Goal: Consume media (video, audio)

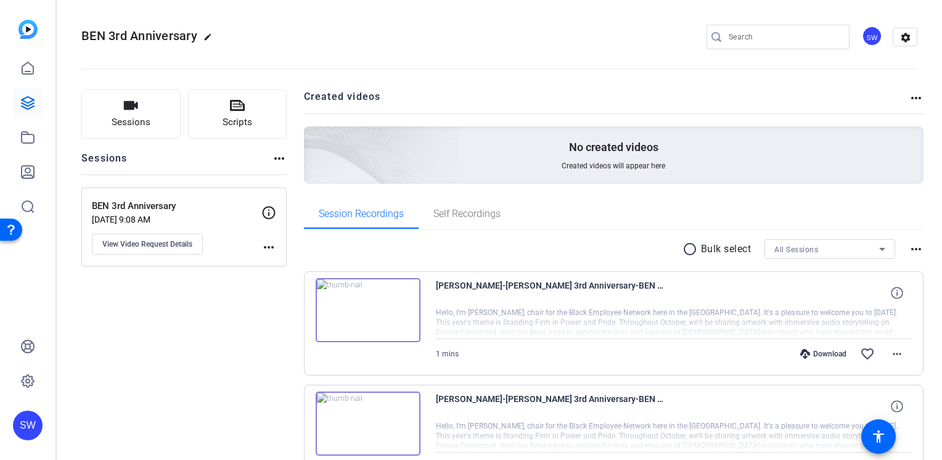
click at [363, 307] on img at bounding box center [368, 310] width 105 height 64
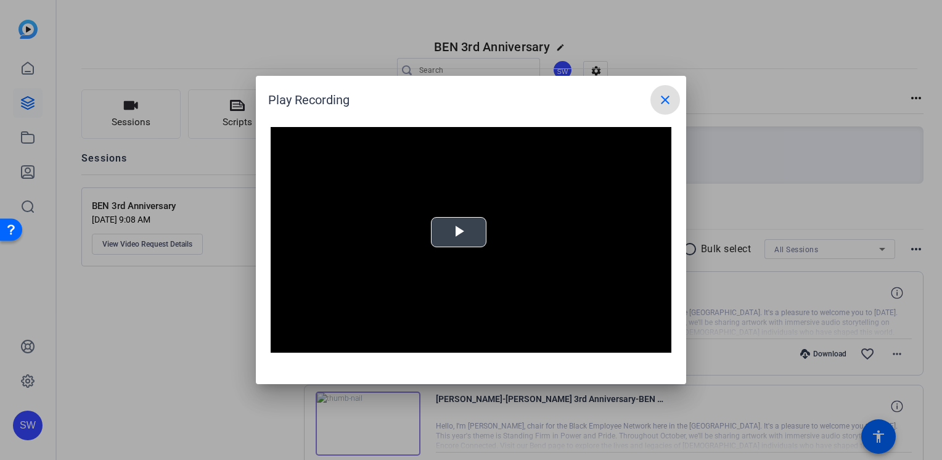
click at [459, 232] on span "Video Player" at bounding box center [459, 232] width 0 height 0
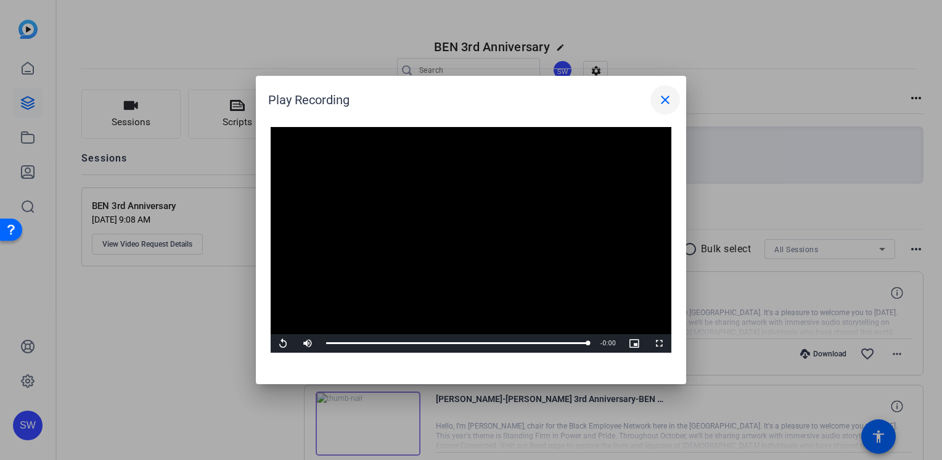
click at [664, 96] on mat-icon "close" at bounding box center [665, 99] width 15 height 15
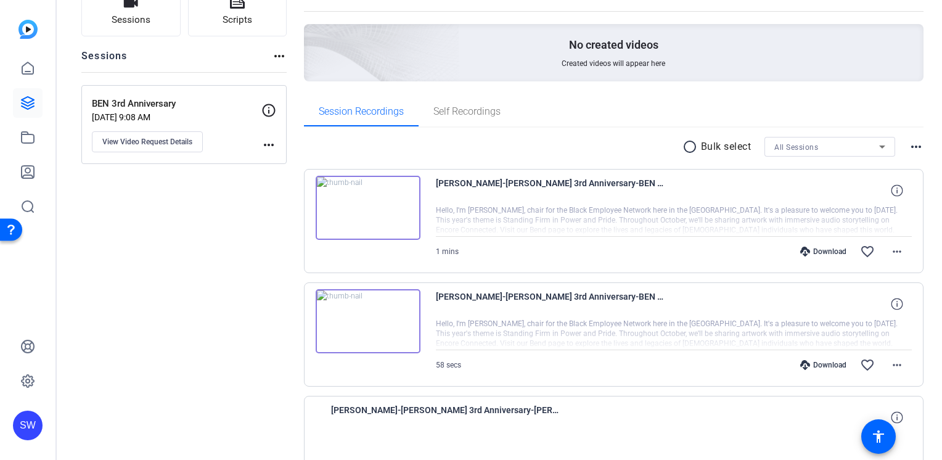
scroll to position [123, 0]
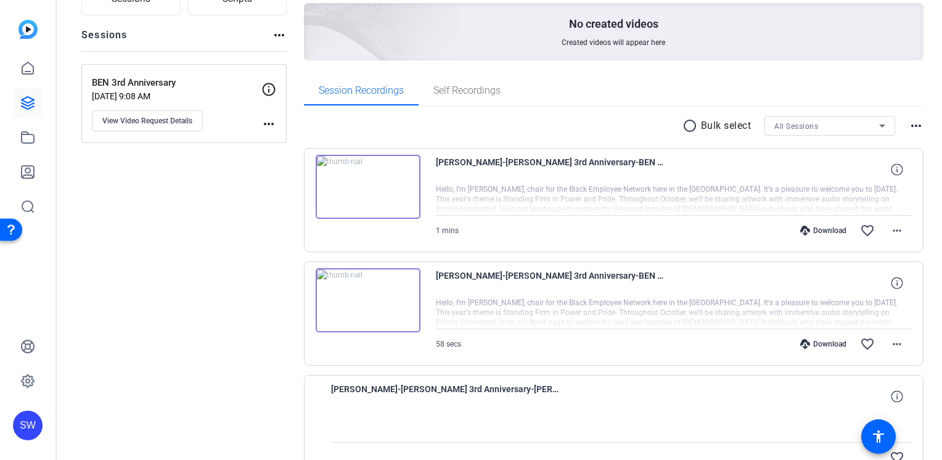
click at [374, 306] on img at bounding box center [368, 300] width 105 height 64
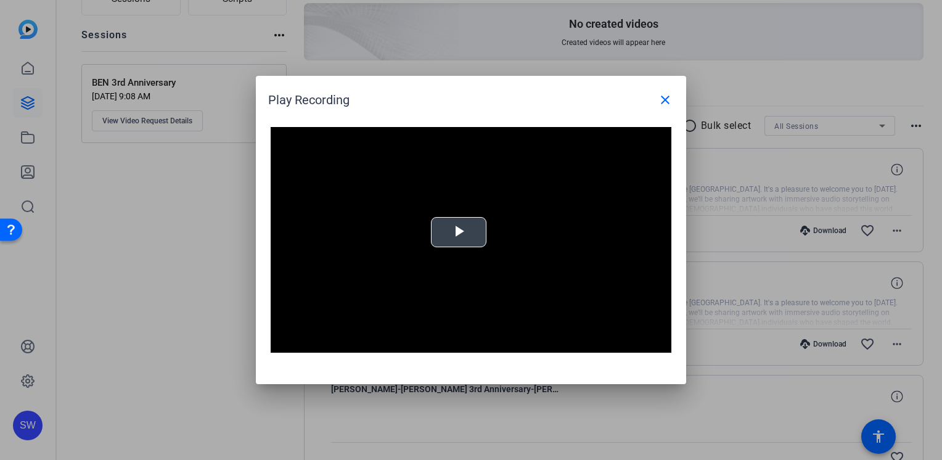
click at [459, 232] on span "Video Player" at bounding box center [459, 232] width 0 height 0
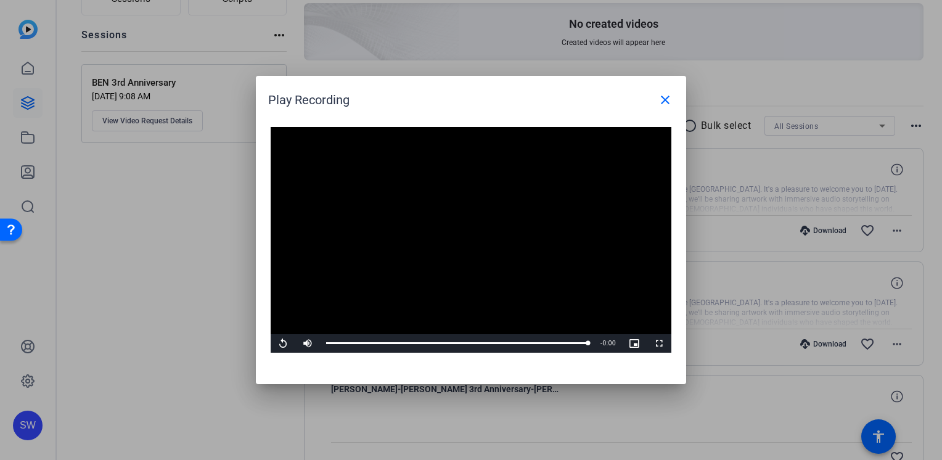
click at [518, 224] on video "Video Player" at bounding box center [471, 240] width 401 height 226
click at [666, 104] on mat-icon "close" at bounding box center [665, 99] width 15 height 15
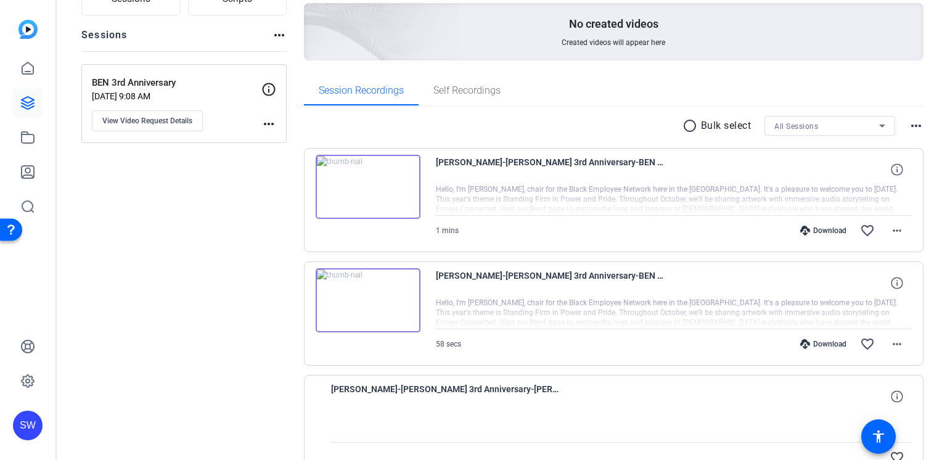
click at [826, 347] on div "Download favorite_border more_horiz" at bounding box center [744, 344] width 333 height 30
click at [801, 344] on icon at bounding box center [805, 344] width 10 height 10
